Goal: Transaction & Acquisition: Purchase product/service

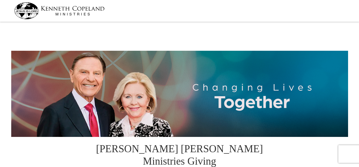
select select "WA"
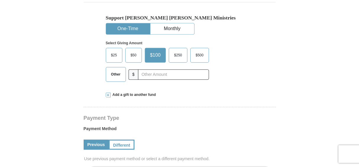
scroll to position [191, 0]
click at [117, 70] on span "Other" at bounding box center [115, 74] width 15 height 9
click at [0, 0] on input "Other" at bounding box center [0, 0] width 0 height 0
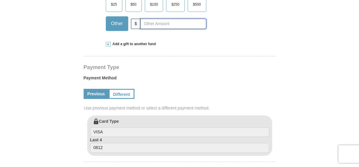
scroll to position [244, 0]
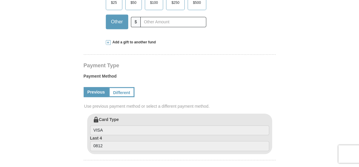
click at [107, 40] on span at bounding box center [108, 42] width 5 height 5
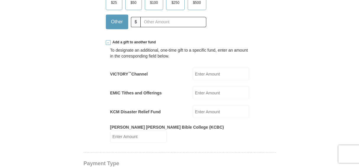
click at [209, 86] on input "EMIC Tithes and Offerings" at bounding box center [220, 92] width 56 height 13
type input "175.00"
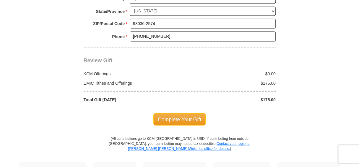
scroll to position [624, 0]
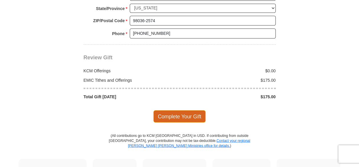
click at [178, 110] on span "Complete Your Gift" at bounding box center [179, 116] width 52 height 12
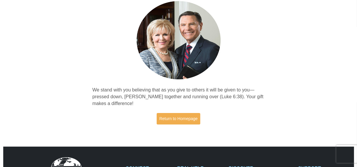
scroll to position [48, 0]
click at [189, 117] on link "Return to Homepage" at bounding box center [179, 119] width 44 height 12
